Goal: Information Seeking & Learning: Learn about a topic

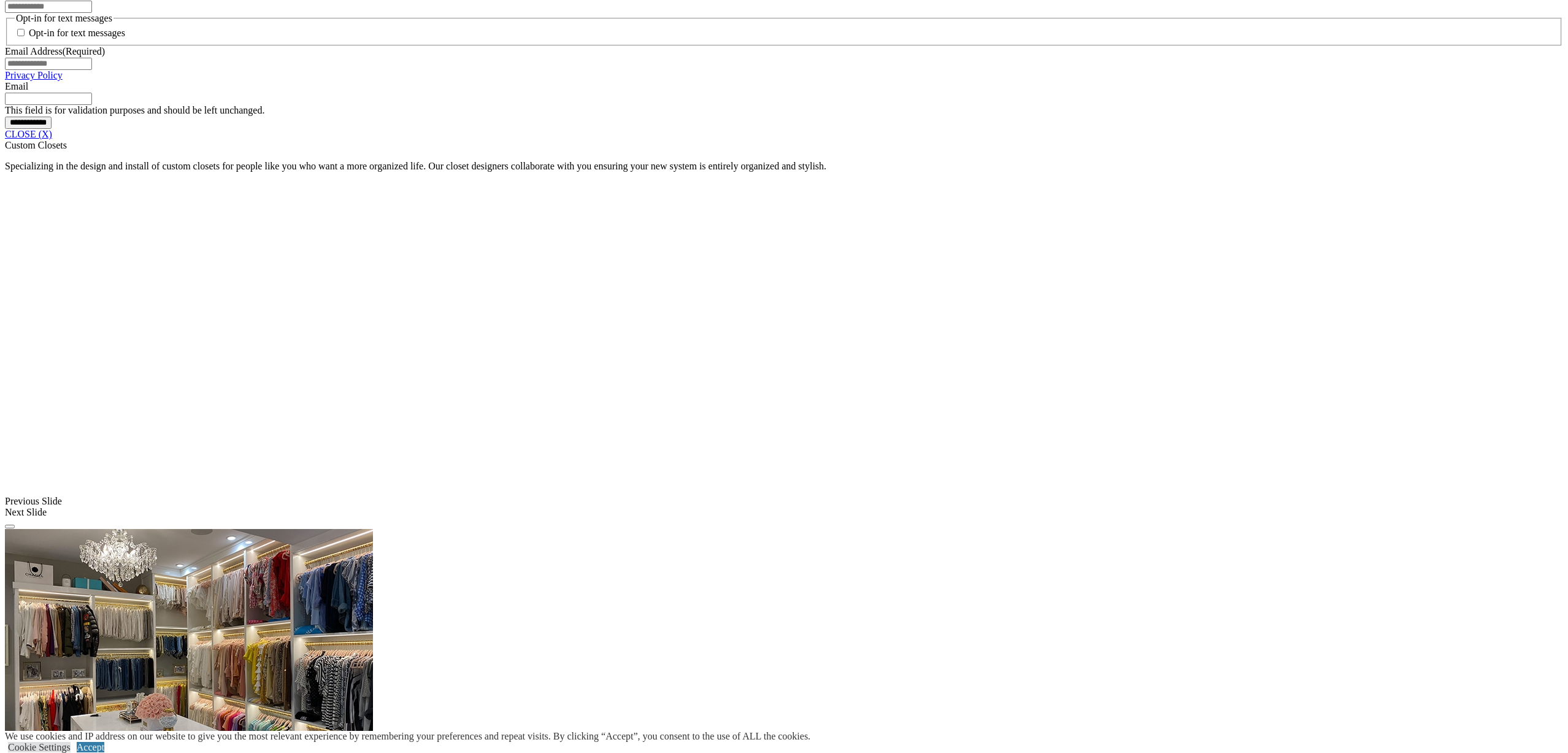
scroll to position [1018, 0]
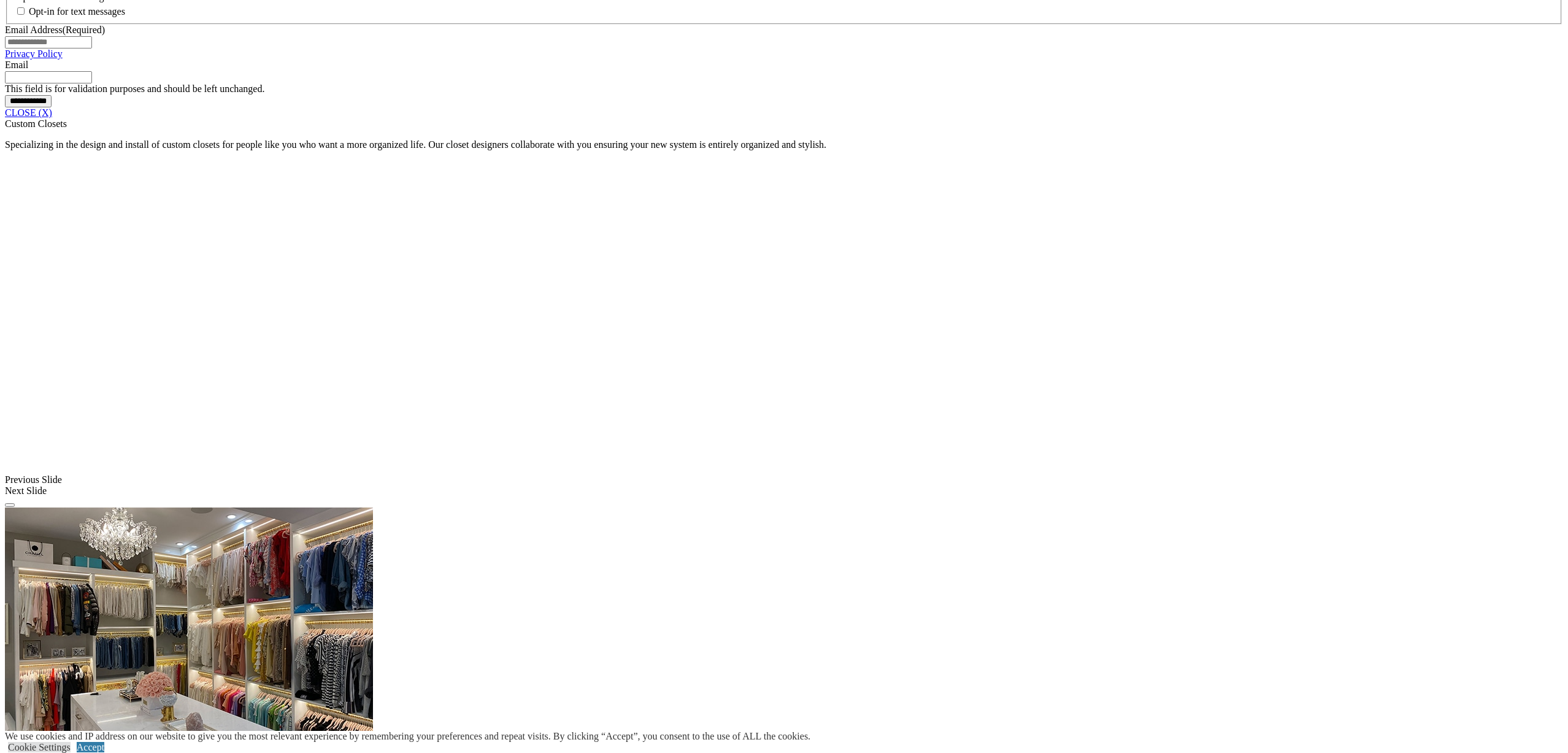
click at [52, 118] on link "CLOSE (X)" at bounding box center [28, 112] width 47 height 10
